Goal: Find specific page/section: Find specific page/section

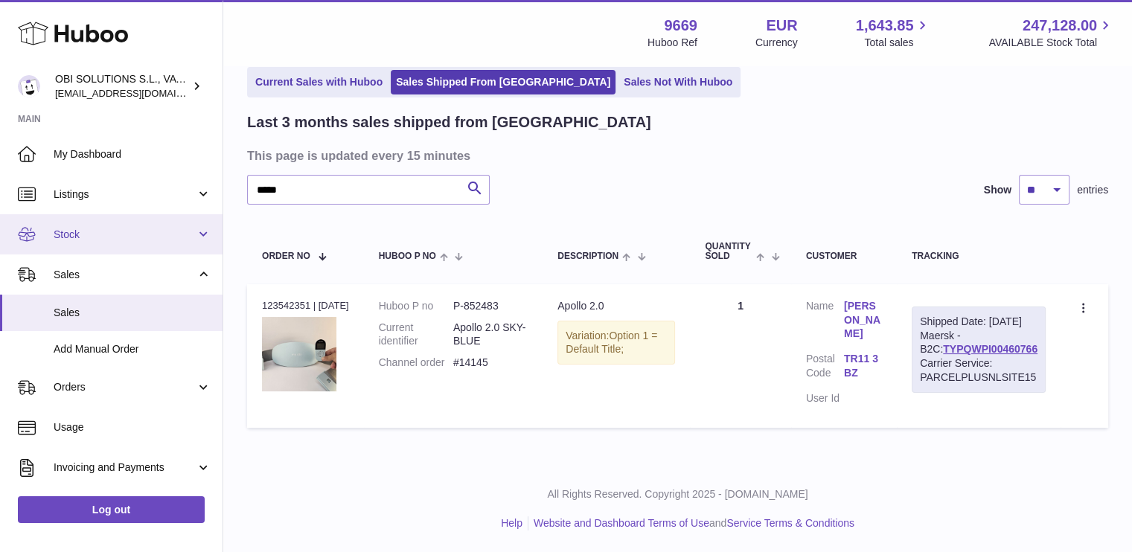
click at [118, 234] on span "Stock" at bounding box center [125, 235] width 142 height 14
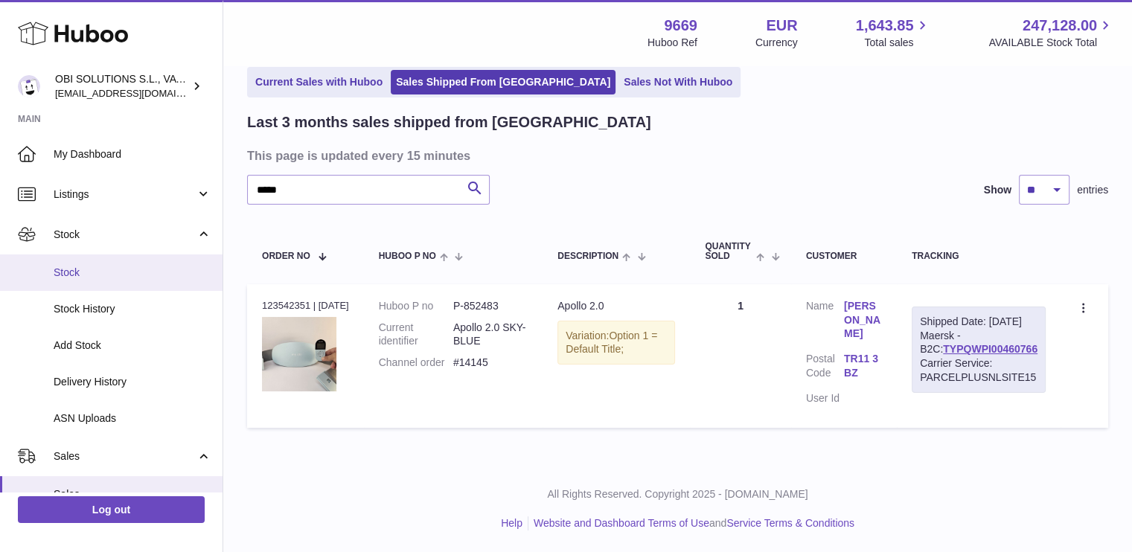
click at [112, 261] on link "Stock" at bounding box center [111, 273] width 223 height 36
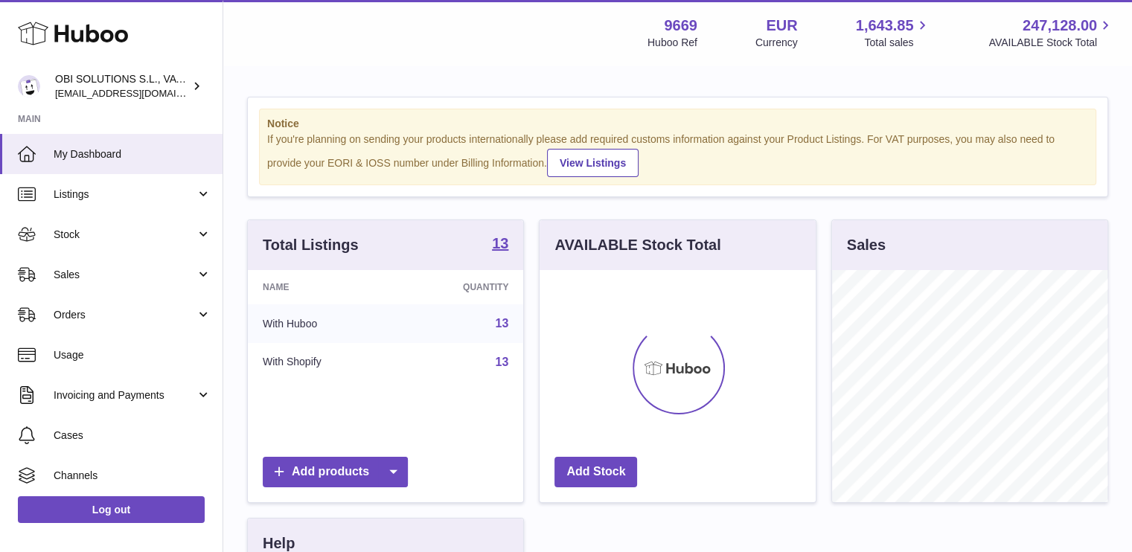
scroll to position [232, 276]
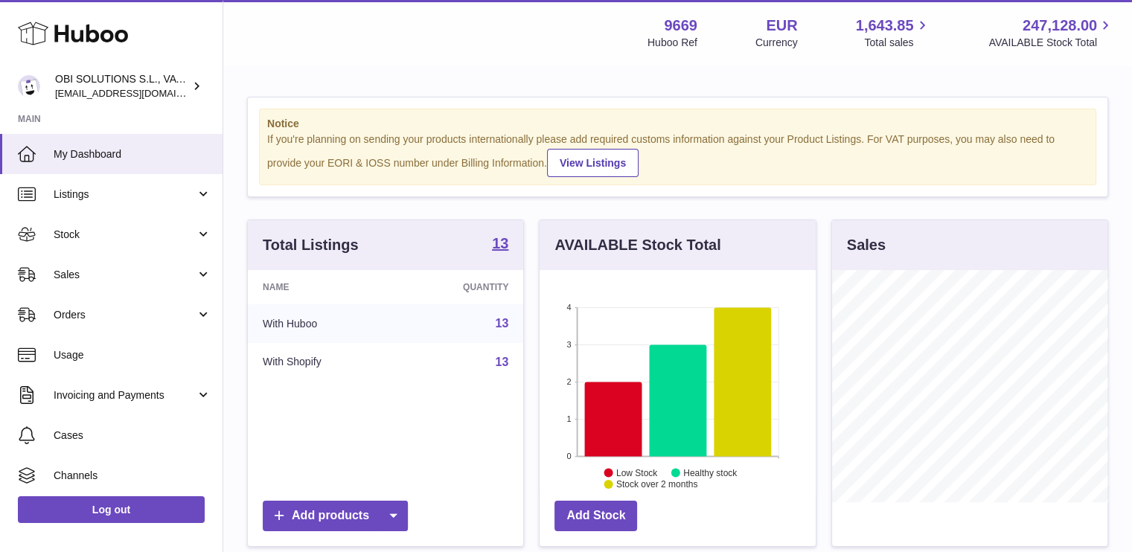
click at [116, 224] on link "Stock" at bounding box center [111, 234] width 223 height 40
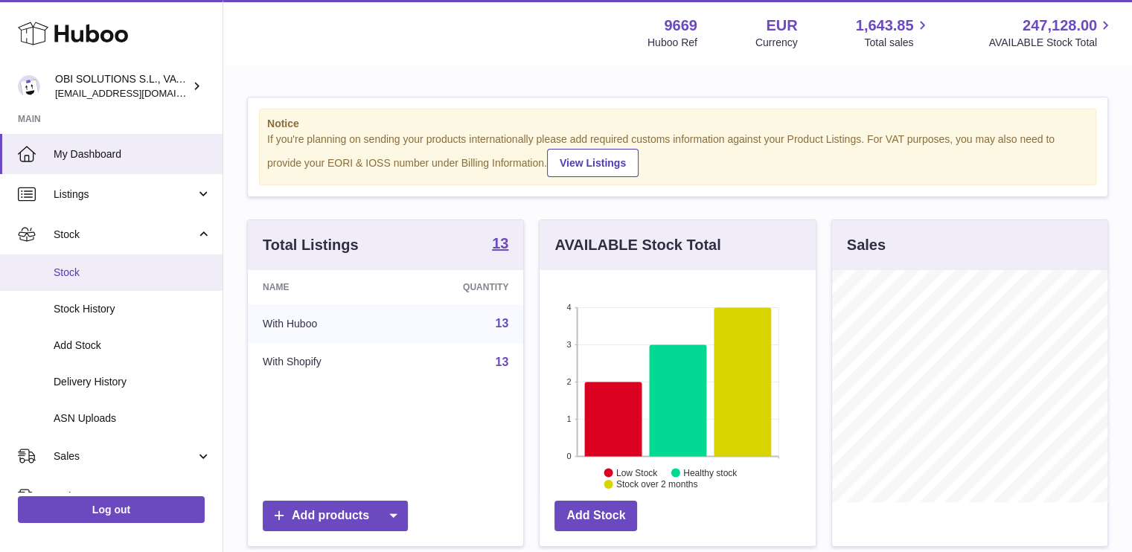
click at [108, 263] on link "Stock" at bounding box center [111, 273] width 223 height 36
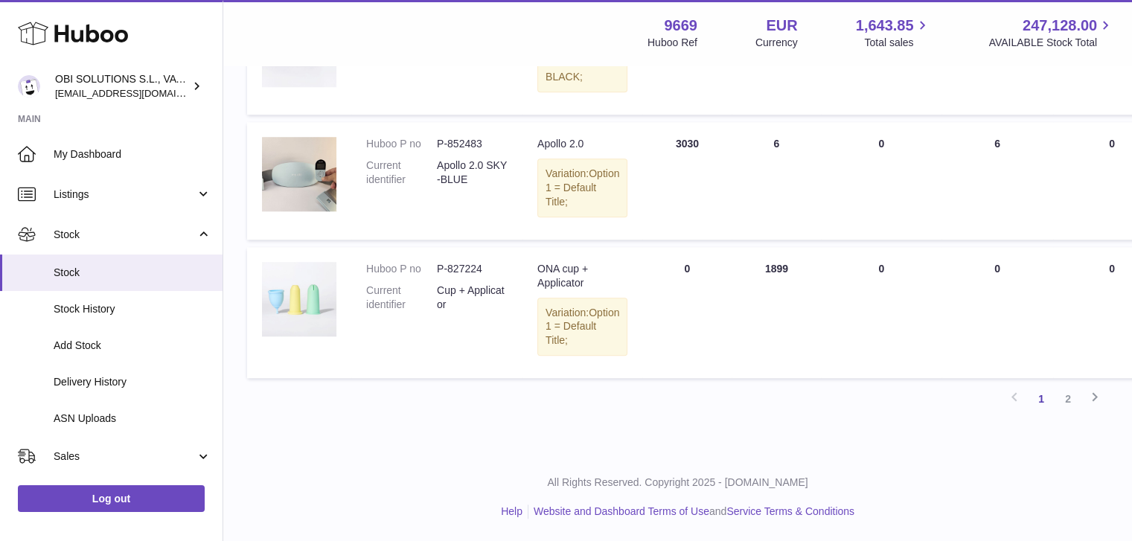
scroll to position [1265, 0]
